Goal: Transaction & Acquisition: Purchase product/service

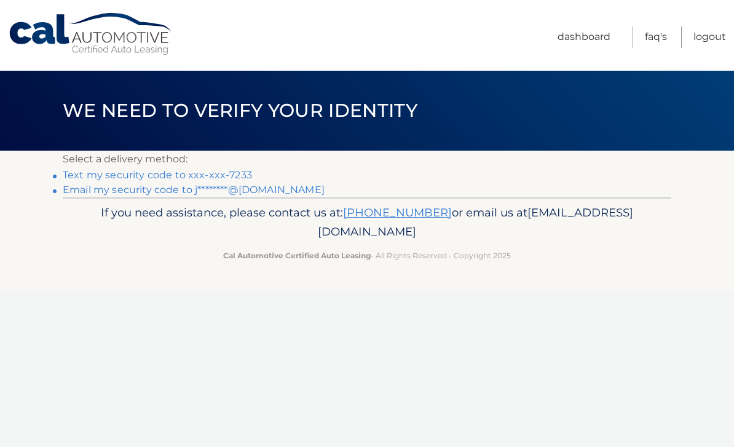
click at [236, 170] on link "Text my security code to xxx-xxx-7233" at bounding box center [157, 175] width 189 height 12
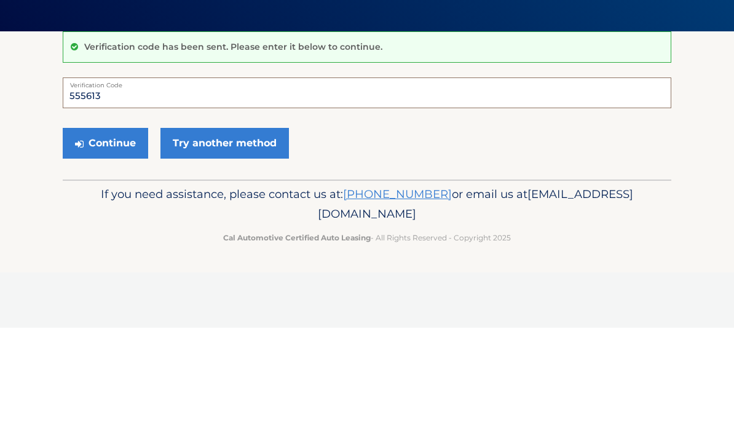
type input "555613"
click at [101, 247] on button "Continue" at bounding box center [105, 262] width 85 height 31
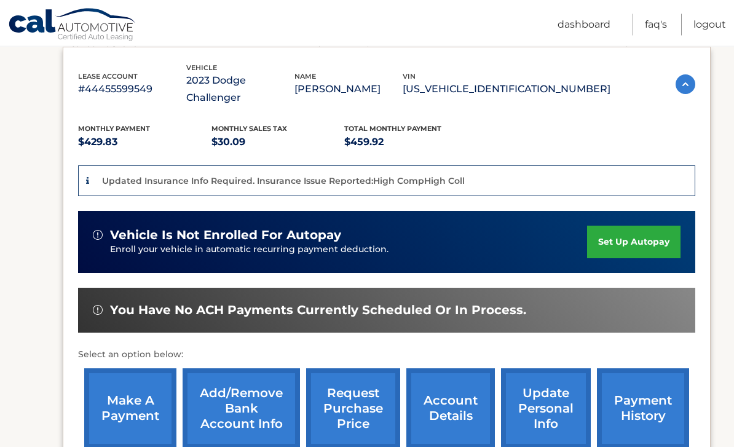
scroll to position [213, 0]
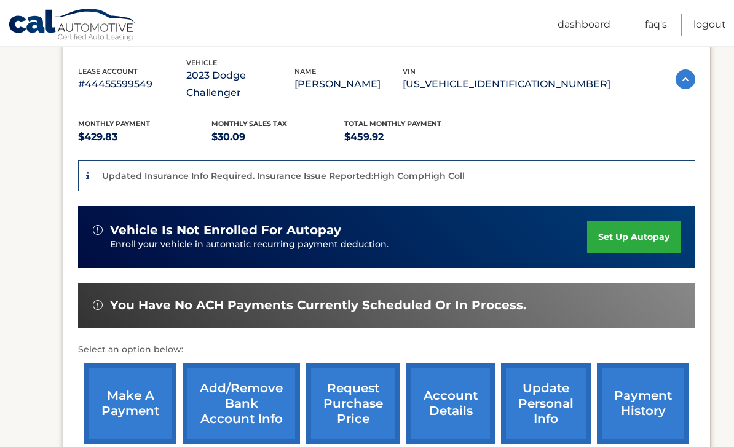
click at [141, 386] on link "make a payment" at bounding box center [130, 403] width 92 height 81
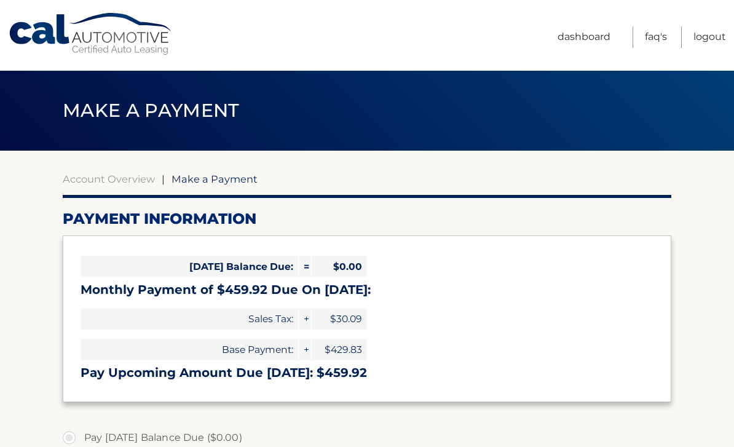
select select "NDYxODc4ZDAtZTljNi00ZmI5LWJiM2MtNzk3MGY3YmVmMWJj"
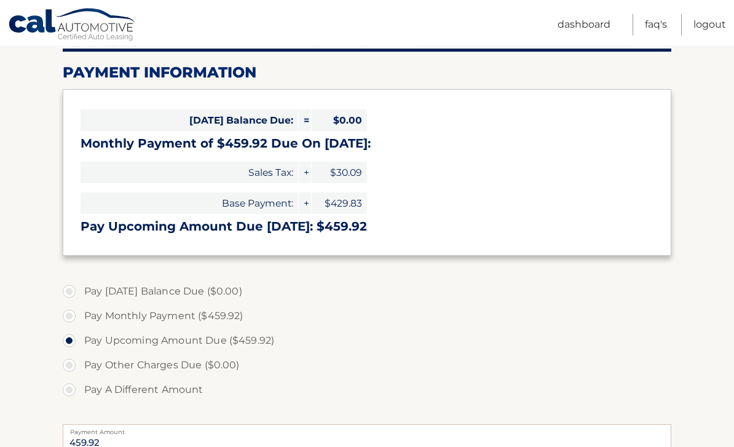
scroll to position [146, 0]
click at [66, 288] on label "Pay Today's Balance Due ($0.00)" at bounding box center [367, 291] width 609 height 25
click at [71, 291] on label "Pay Today's Balance Due ($0.00)" at bounding box center [367, 291] width 609 height 25
click at [70, 292] on label "Pay Today's Balance Due ($0.00)" at bounding box center [367, 291] width 609 height 25
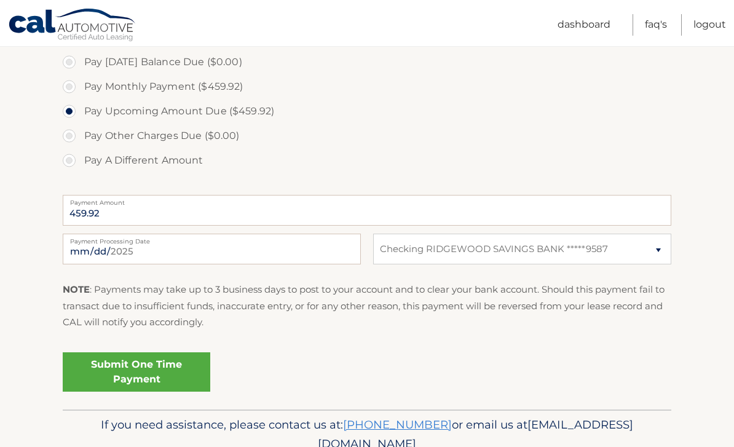
scroll to position [378, 0]
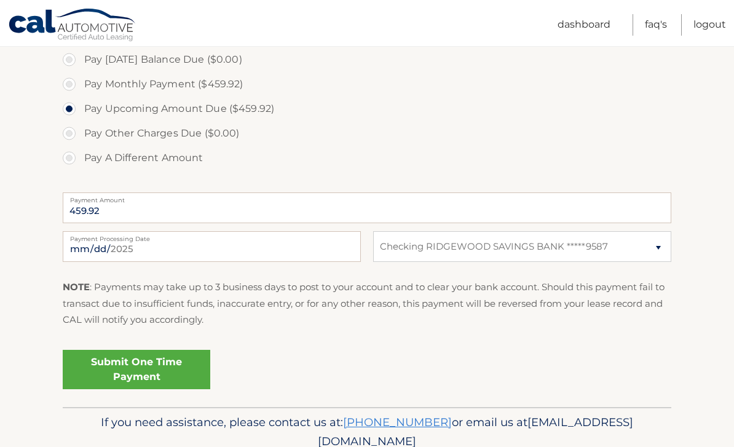
click at [153, 367] on link "Submit One Time Payment" at bounding box center [137, 369] width 148 height 39
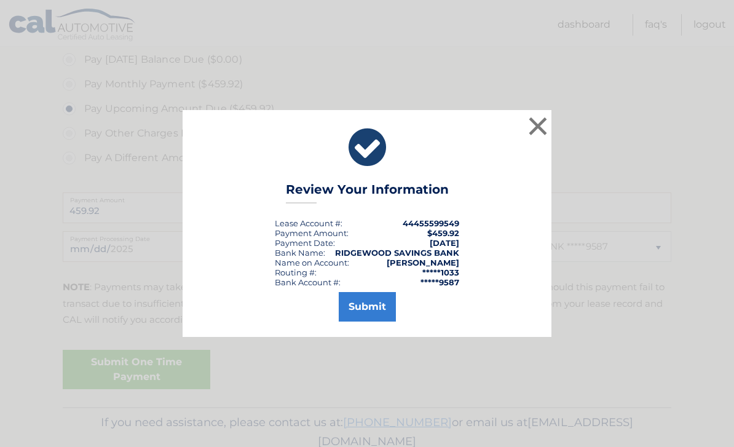
click at [357, 322] on button "Submit" at bounding box center [367, 307] width 57 height 30
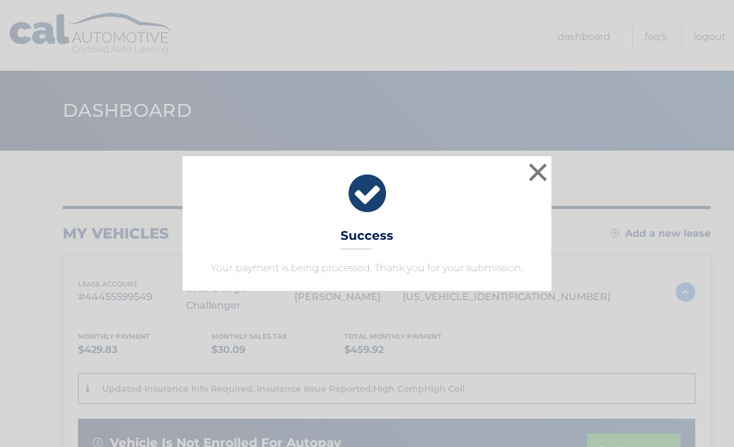
click at [528, 166] on button "×" at bounding box center [538, 172] width 25 height 25
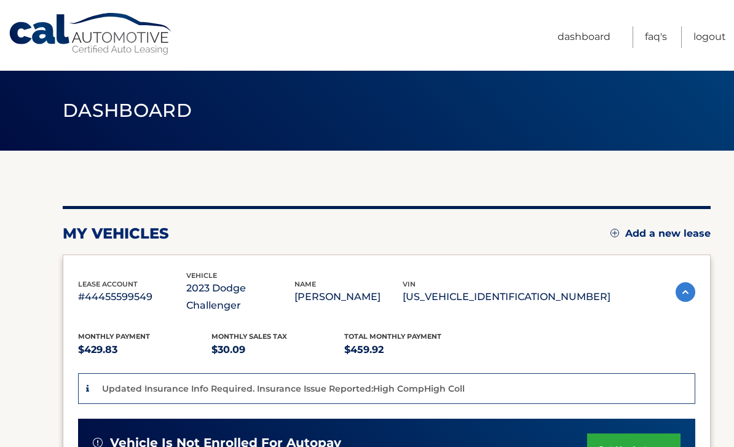
click at [710, 34] on link "Logout" at bounding box center [710, 37] width 33 height 22
